Goal: Communication & Community: Connect with others

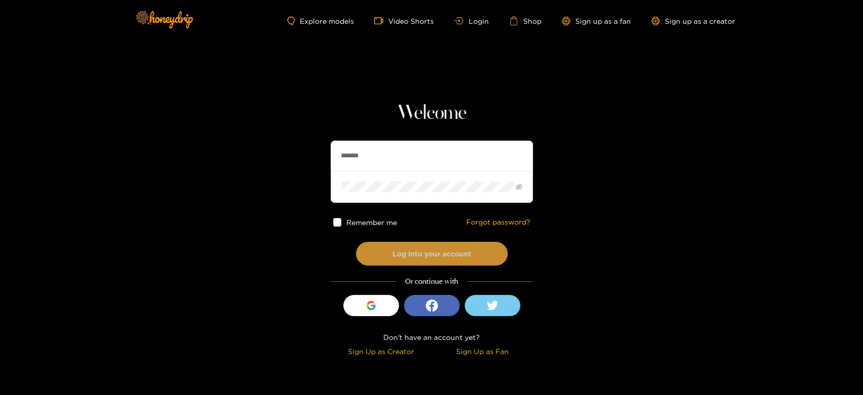
click at [417, 247] on button "Log into your account" at bounding box center [432, 254] width 152 height 24
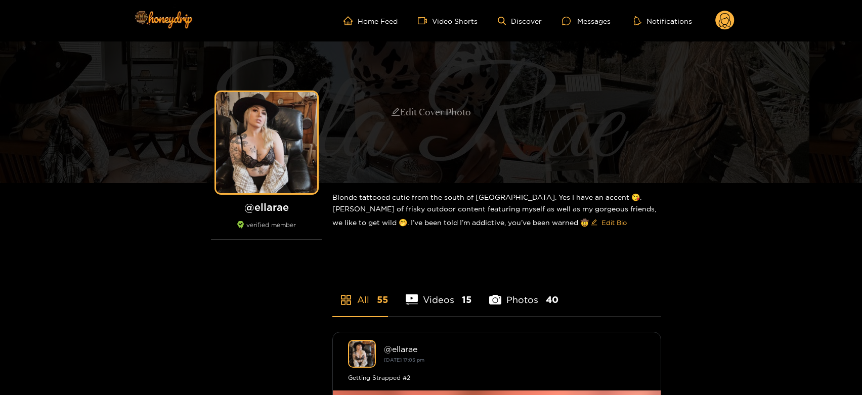
drag, startPoint x: 193, startPoint y: 246, endPoint x: 410, endPoint y: 111, distance: 255.6
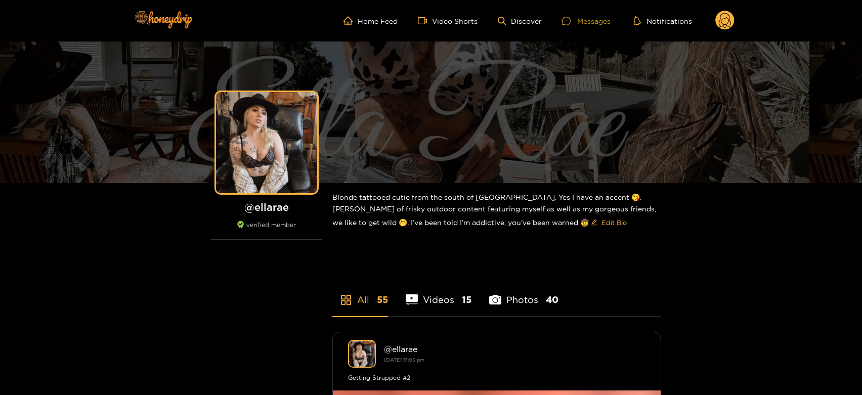
click at [582, 20] on div "Messages" at bounding box center [586, 21] width 49 height 12
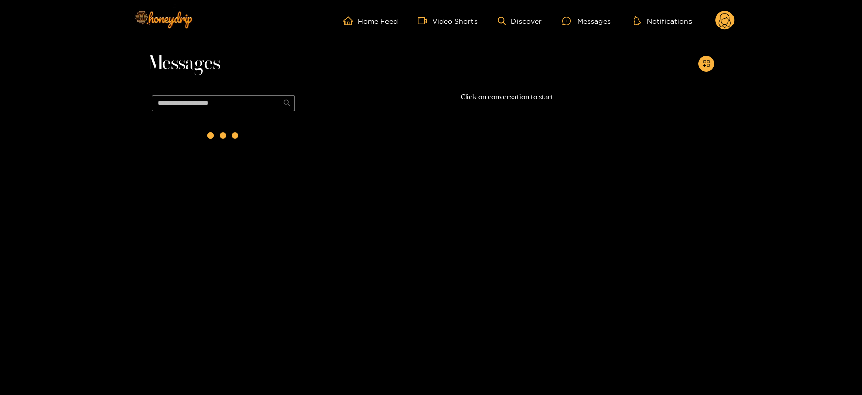
click at [236, 158] on div at bounding box center [224, 137] width 152 height 44
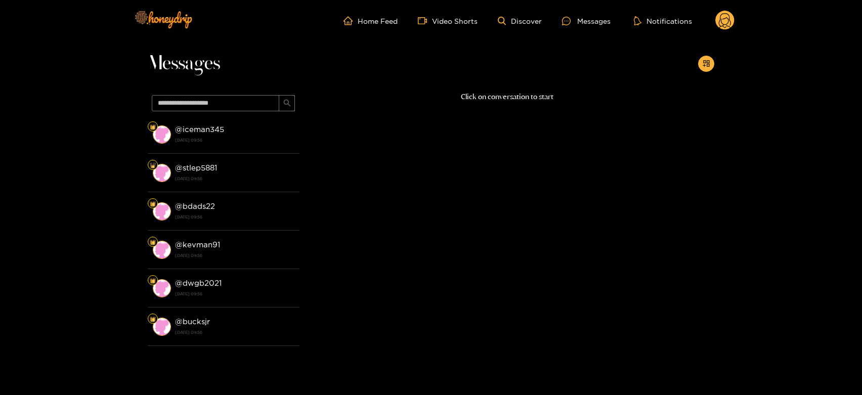
click at [236, 158] on li "@ stlep5881 [DATE] 09:56" at bounding box center [224, 173] width 152 height 38
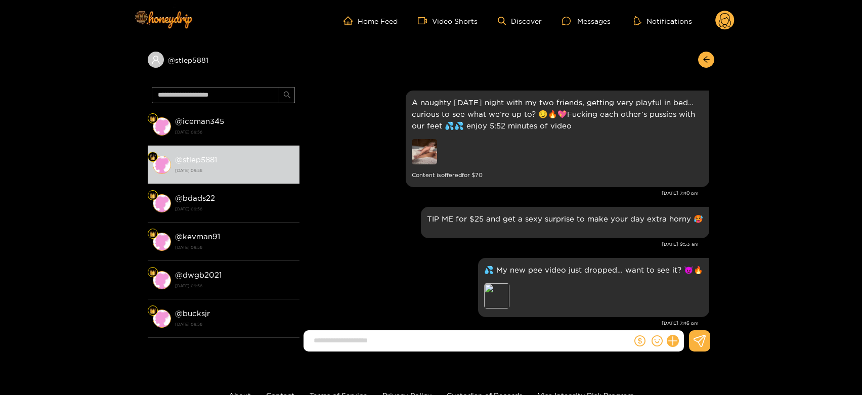
scroll to position [1298, 0]
